Goal: Transaction & Acquisition: Purchase product/service

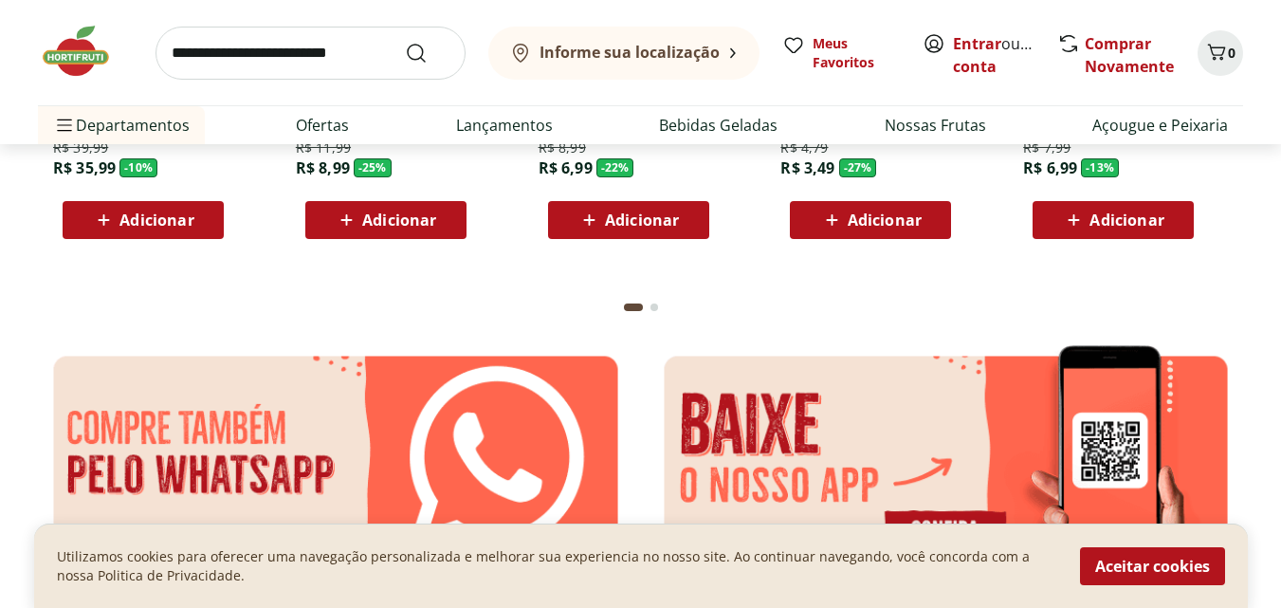
scroll to position [3128, 0]
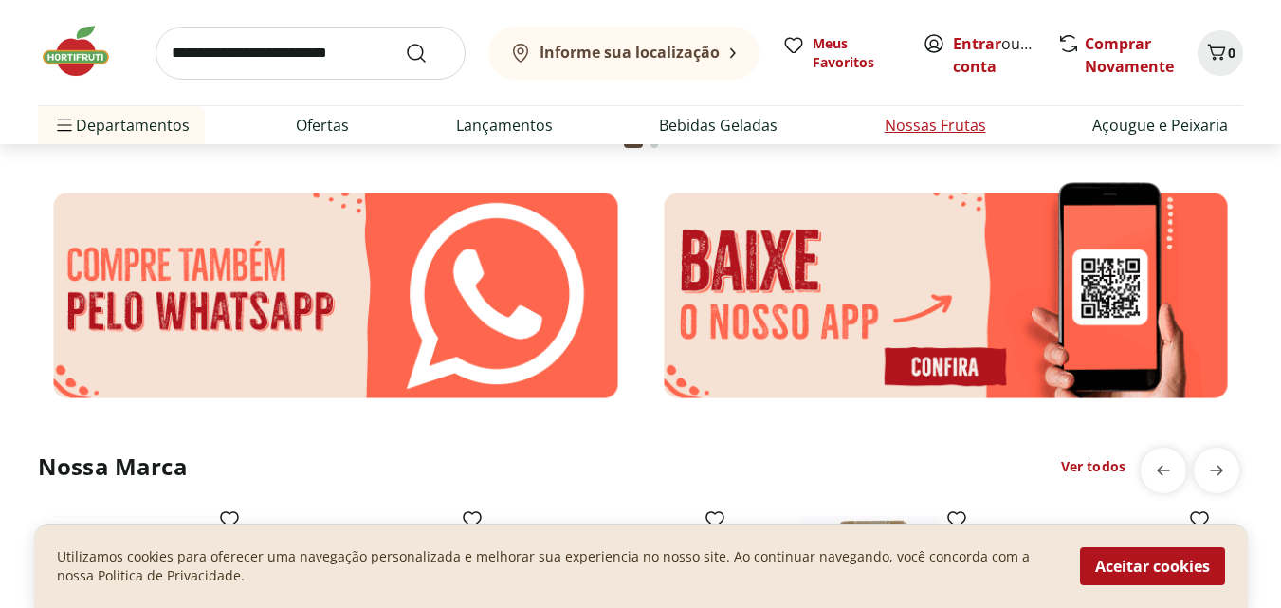
click at [952, 125] on link "Nossas Frutas" at bounding box center [934, 125] width 101 height 23
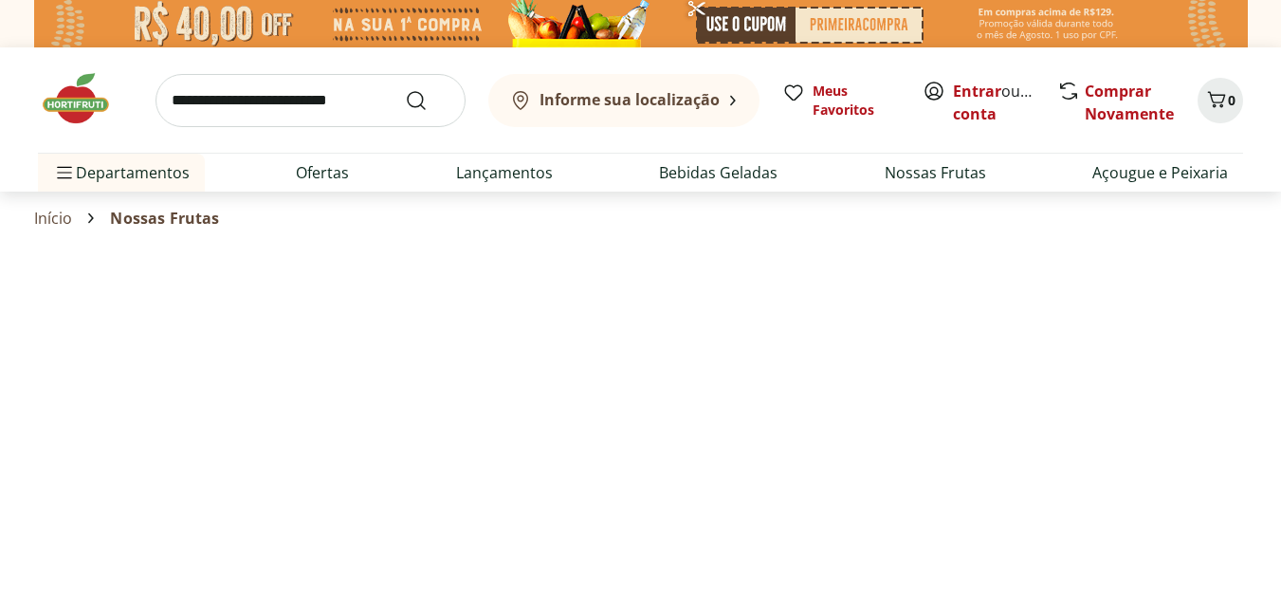
select select "**********"
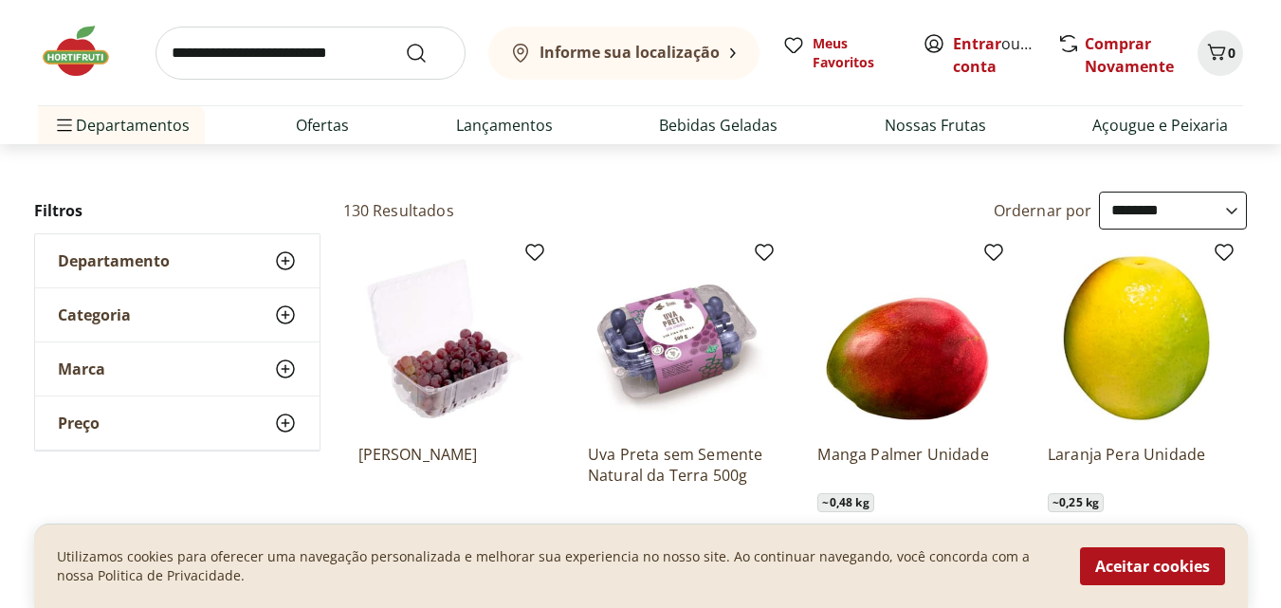
scroll to position [95, 0]
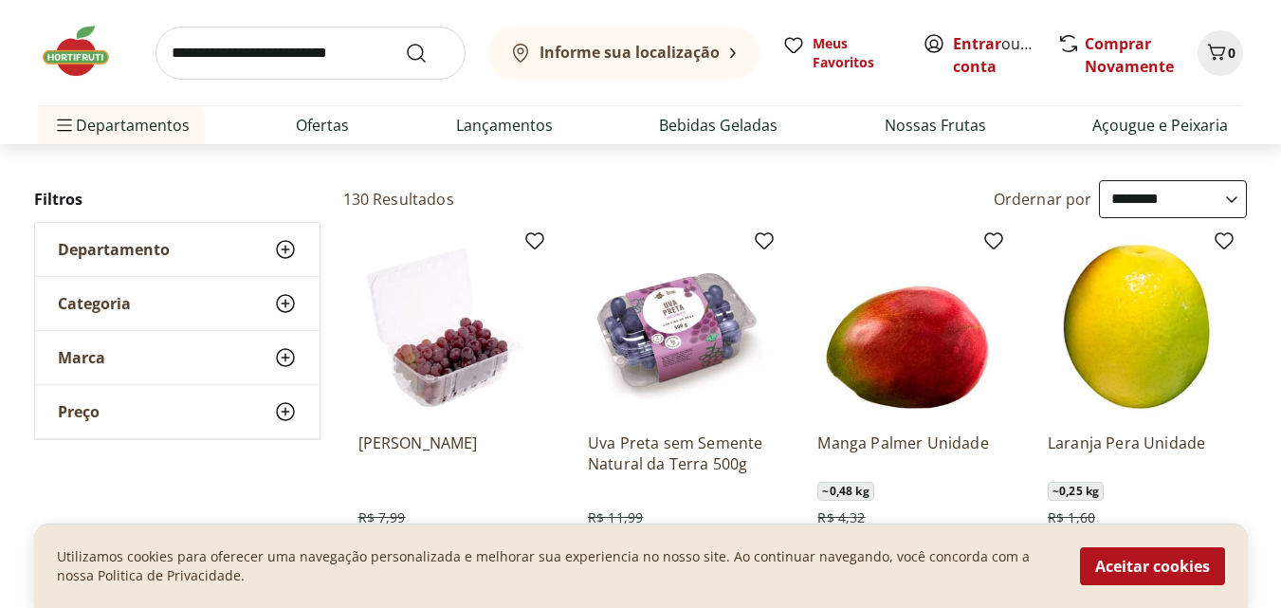
click at [291, 248] on icon at bounding box center [285, 249] width 23 height 23
click at [108, 275] on div "Departamento" at bounding box center [177, 249] width 284 height 53
click at [288, 247] on icon at bounding box center [285, 249] width 23 height 23
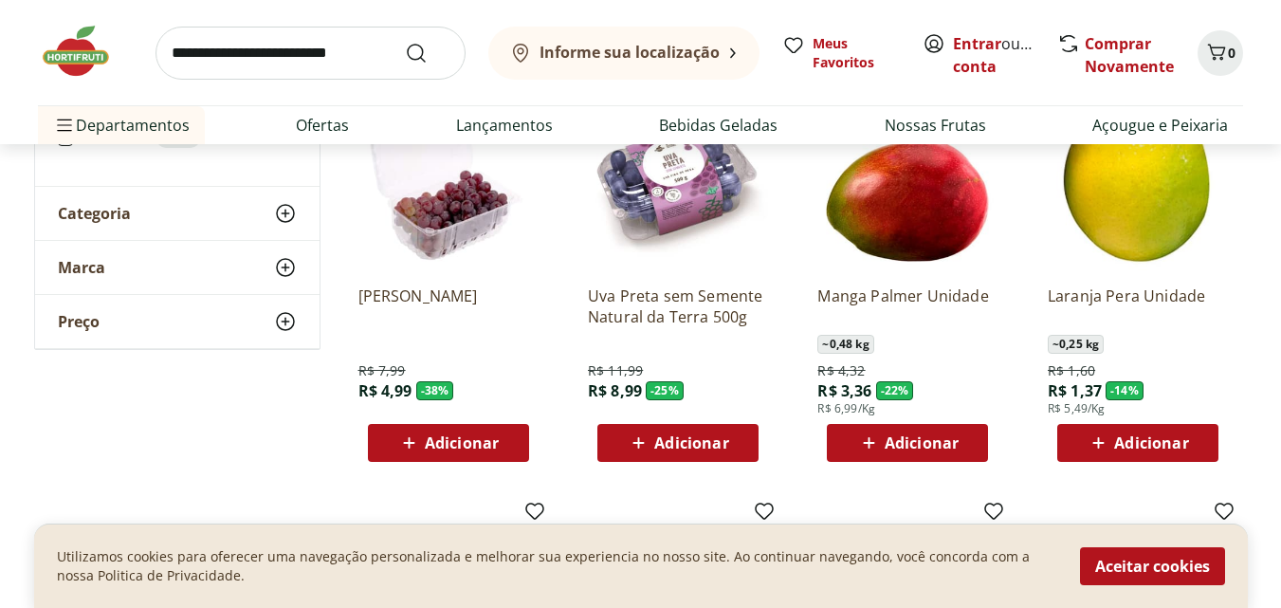
scroll to position [379, 0]
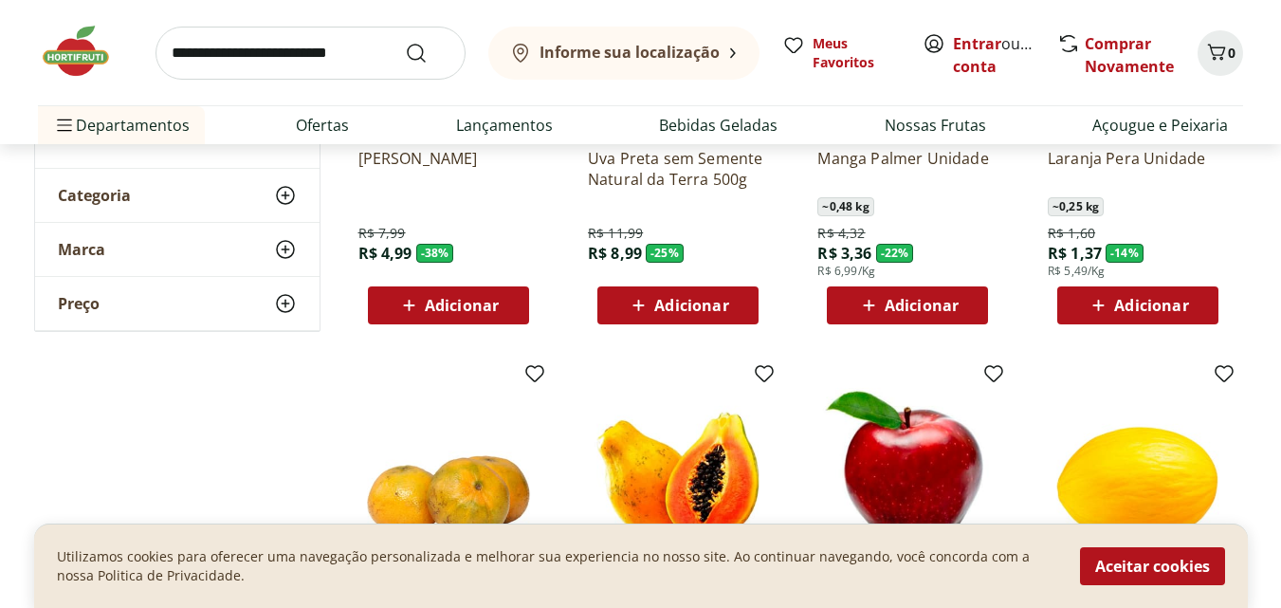
click at [914, 305] on span "Adicionar" at bounding box center [921, 305] width 74 height 15
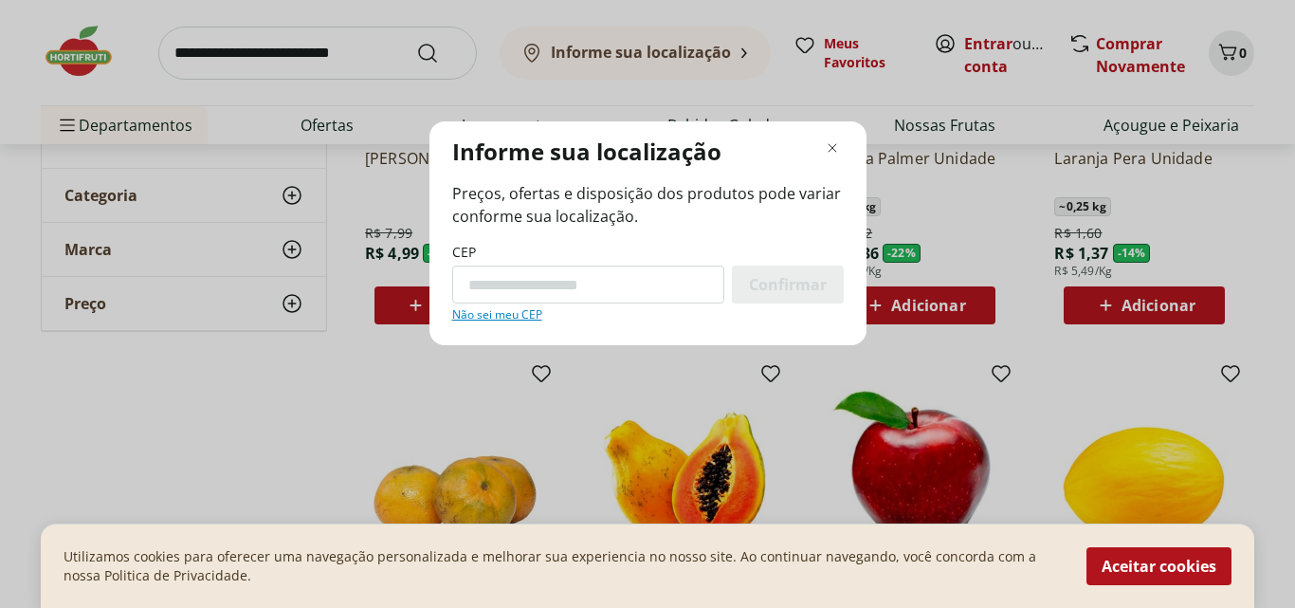
type input "*"
type input "*********"
click at [807, 267] on div "Confirmar" at bounding box center [788, 284] width 112 height 38
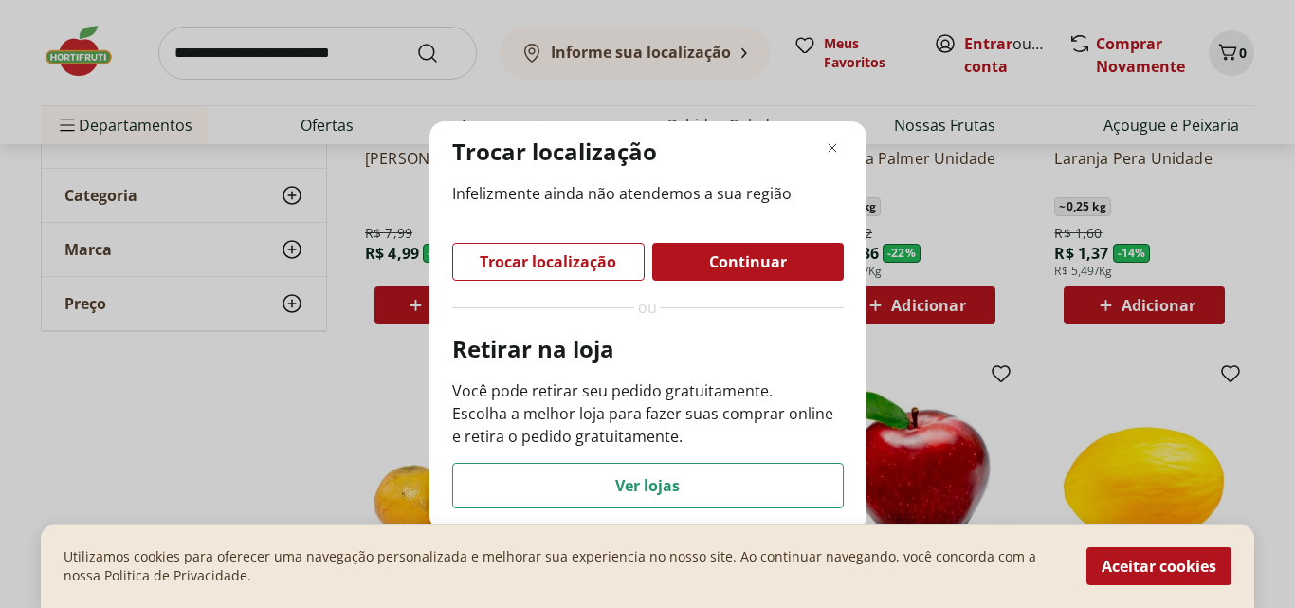
click at [733, 258] on span "Continuar" at bounding box center [748, 261] width 78 height 15
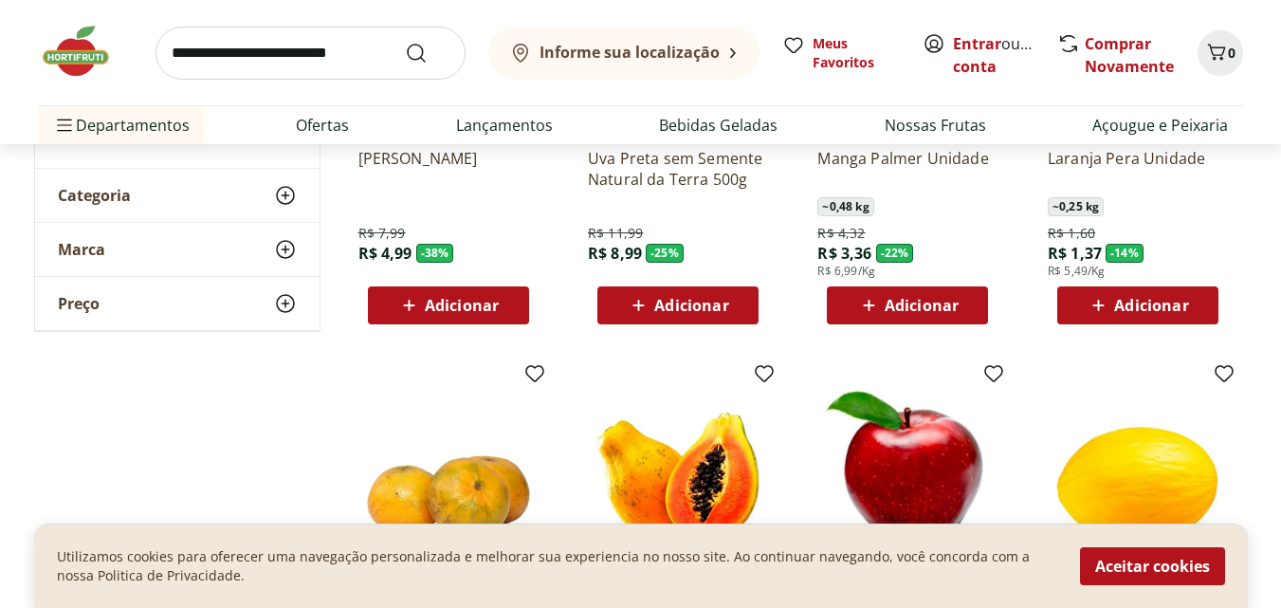
click at [923, 298] on span "Adicionar" at bounding box center [921, 305] width 74 height 15
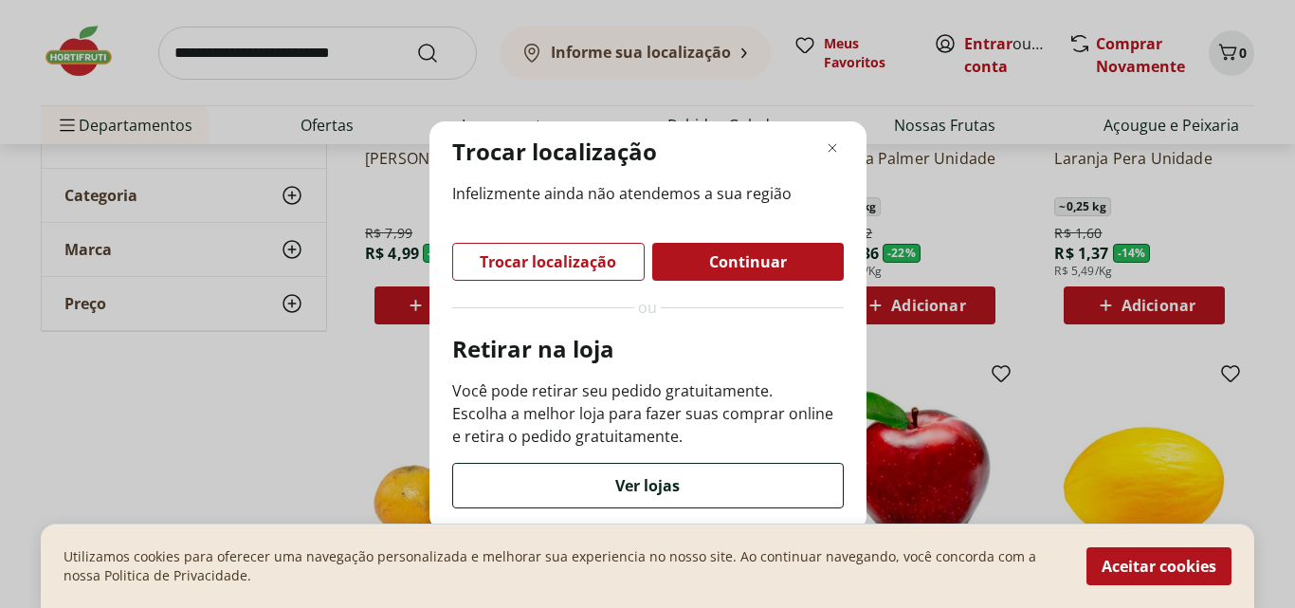
click at [635, 478] on span "Ver lojas" at bounding box center [647, 485] width 64 height 15
